Goal: Task Accomplishment & Management: Manage account settings

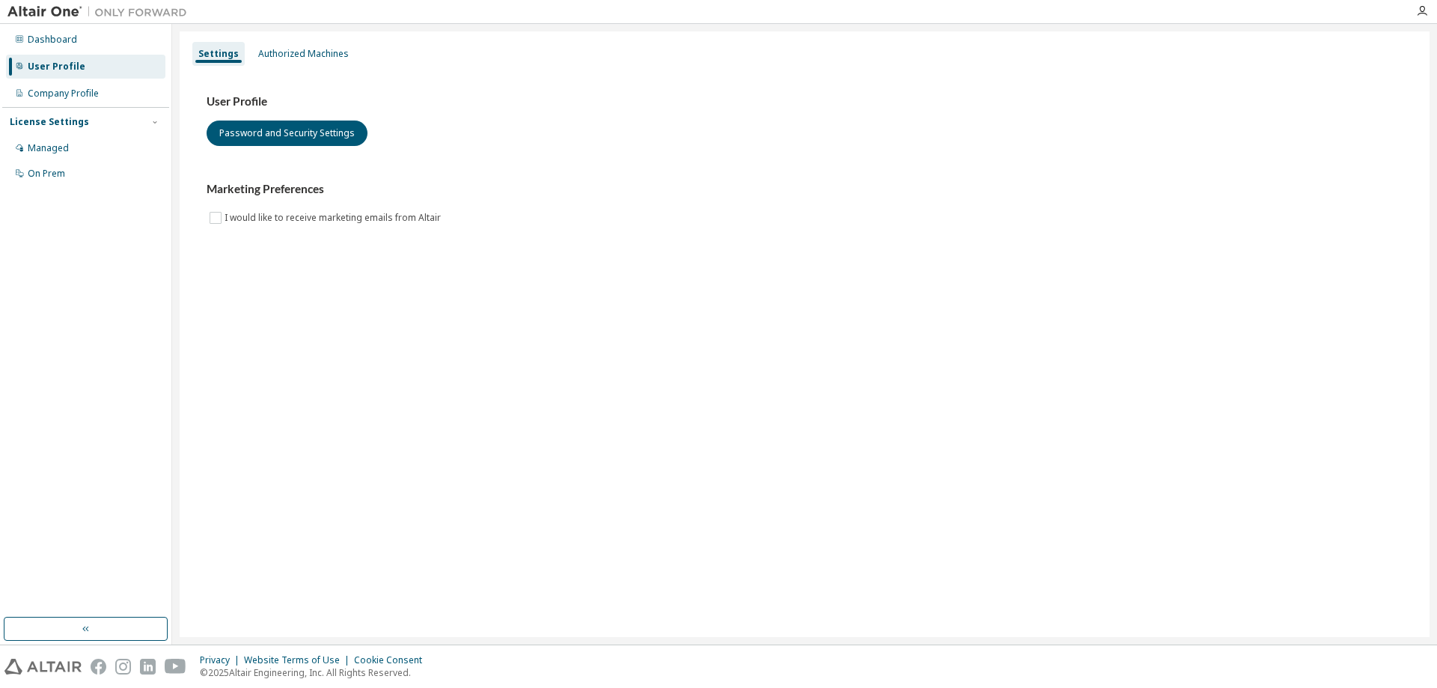
click at [1250, 277] on div "Settings Authorized Machines User Profile Password and Security Settings Market…" at bounding box center [805, 333] width 1250 height 605
click at [318, 288] on div "Settings Authorized Machines User Profile Password and Security Settings Market…" at bounding box center [805, 333] width 1250 height 605
click at [281, 61] on div "Authorized Machines" at bounding box center [303, 54] width 103 height 24
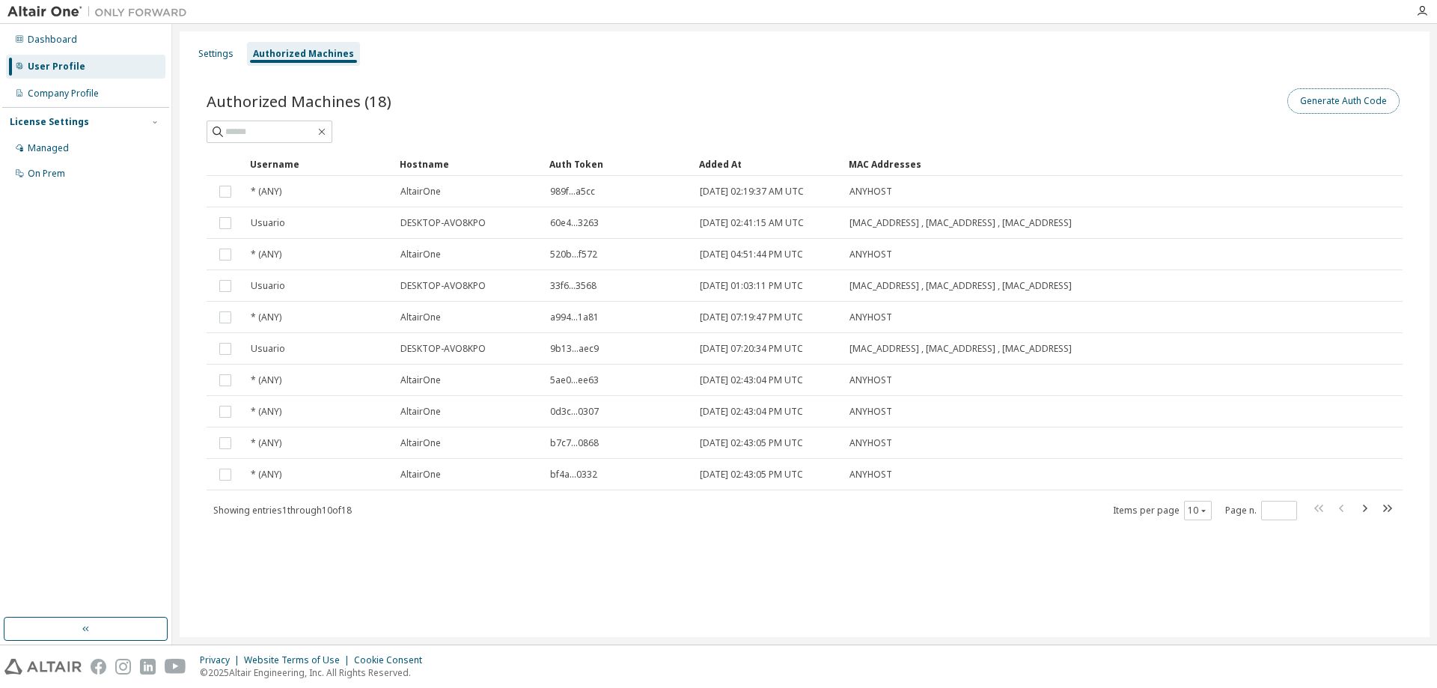
click at [1362, 104] on button "Generate Auth Code" at bounding box center [1343, 100] width 112 height 25
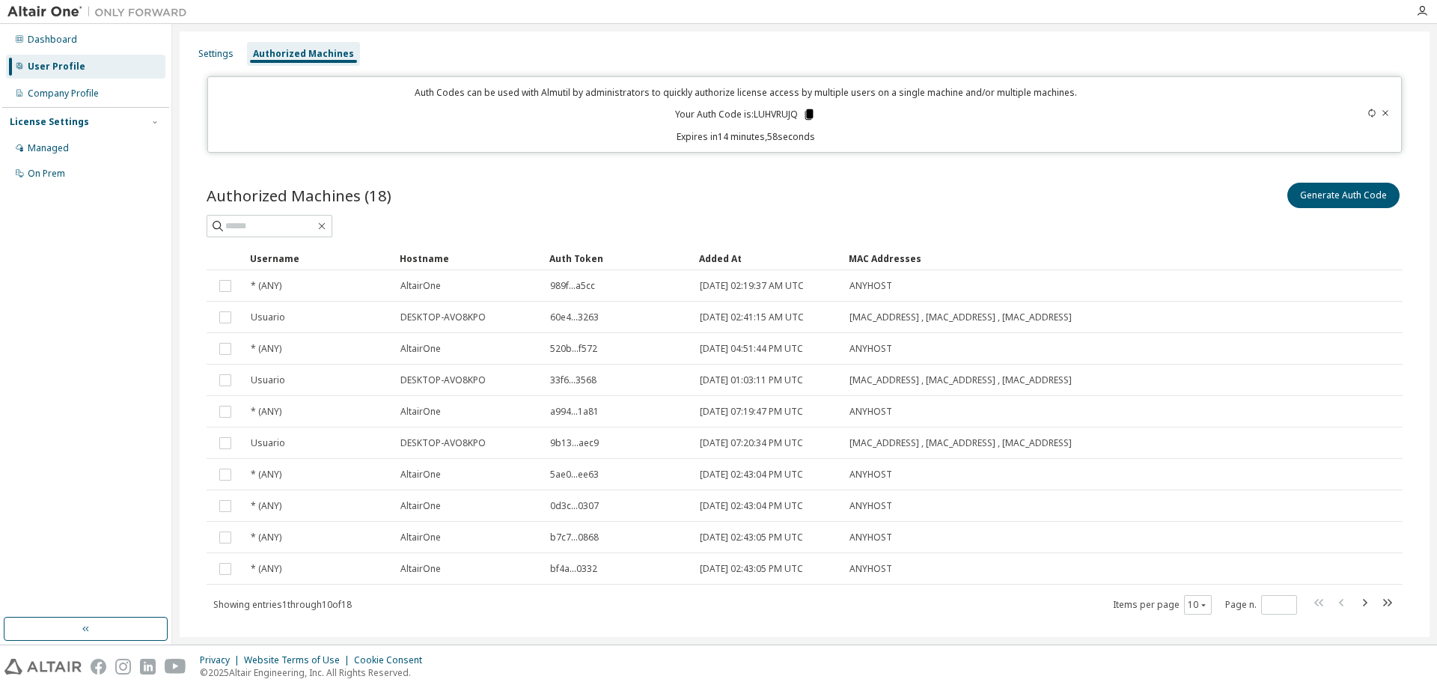
click at [805, 115] on icon at bounding box center [809, 114] width 8 height 10
